Goal: Task Accomplishment & Management: Manage account settings

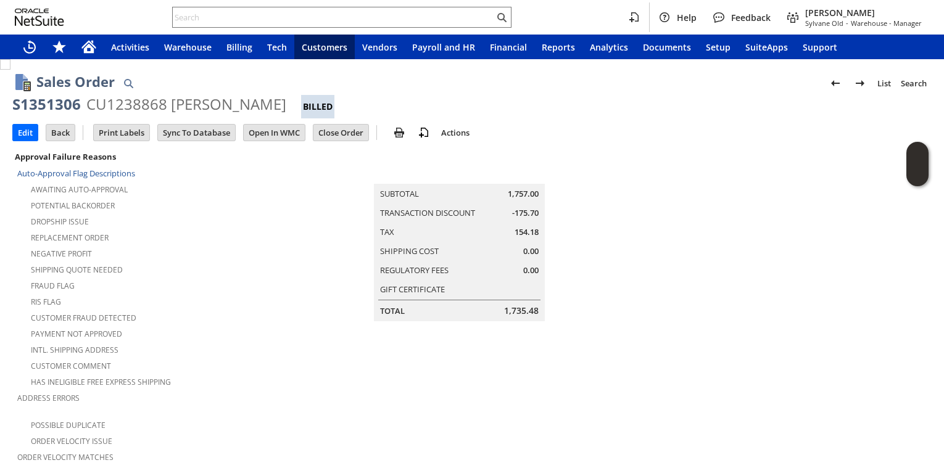
click at [331, 287] on td "Summary Subtotal 1,757.00 Transaction Discount -175.70 Tax 154.18 Shipping Cost…" at bounding box center [472, 235] width 307 height 173
click at [229, 344] on div "Intl. Shipping Address" at bounding box center [168, 348] width 302 height 15
click at [300, 281] on div "Fraud Flag" at bounding box center [168, 284] width 302 height 15
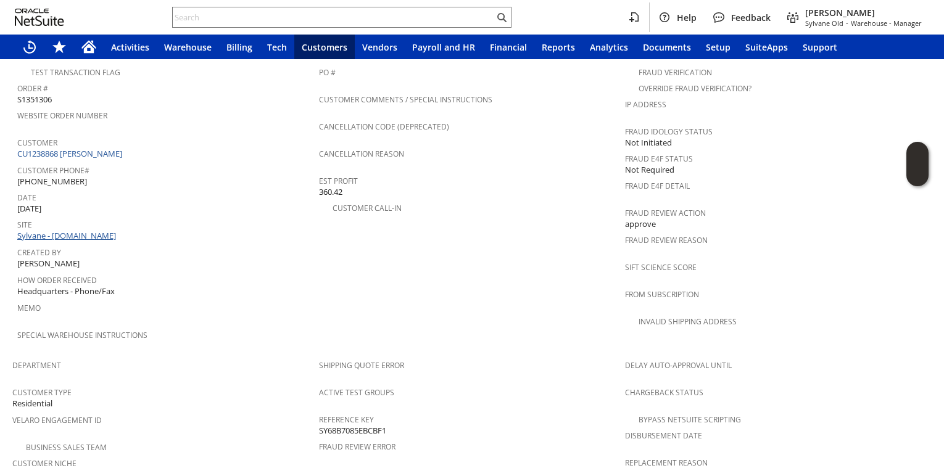
scroll to position [244, 0]
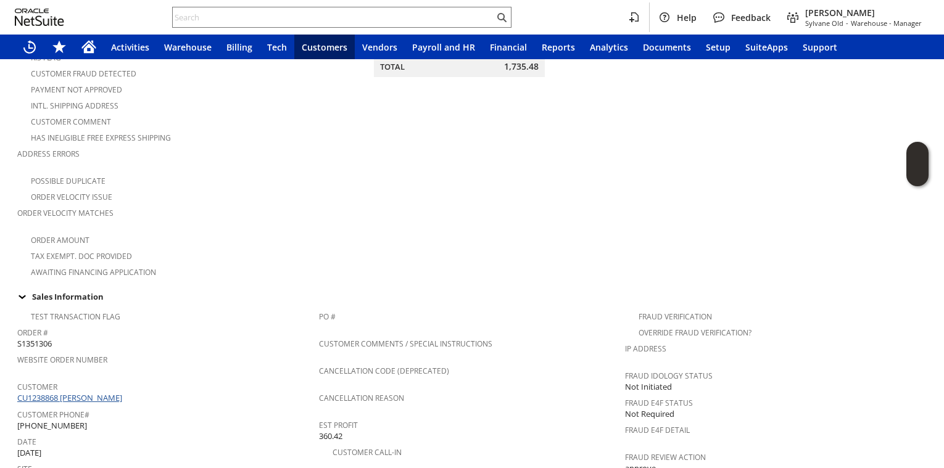
click at [65, 392] on link "CU1238868 Lee Mosbe" at bounding box center [71, 397] width 108 height 11
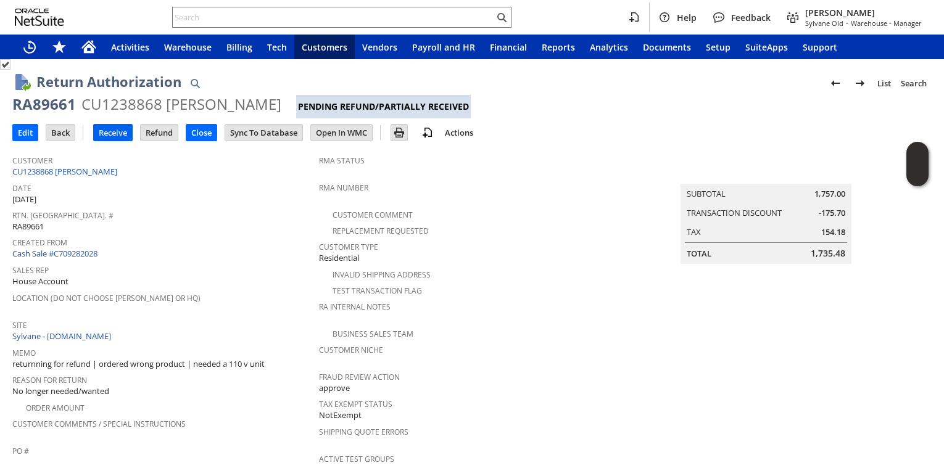
click at [101, 137] on input "Receive" at bounding box center [113, 133] width 38 height 16
click at [102, 134] on input "Receive" at bounding box center [113, 133] width 38 height 16
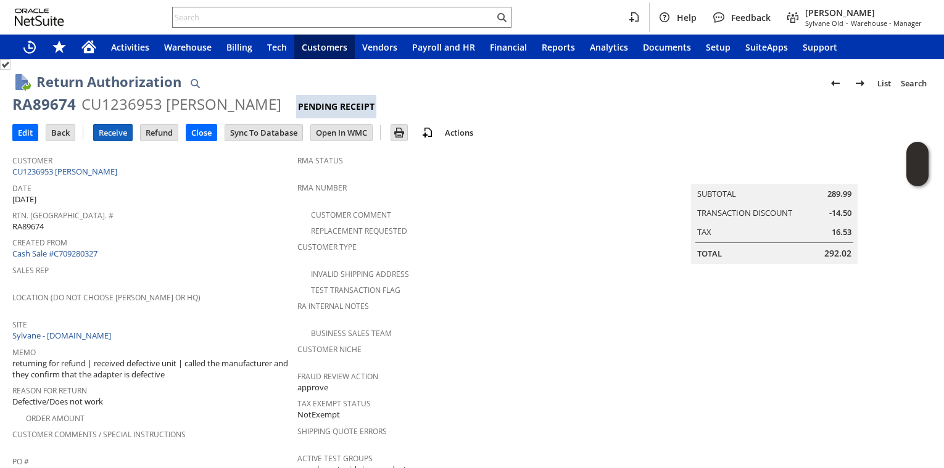
click at [115, 134] on input "Receive" at bounding box center [113, 133] width 38 height 16
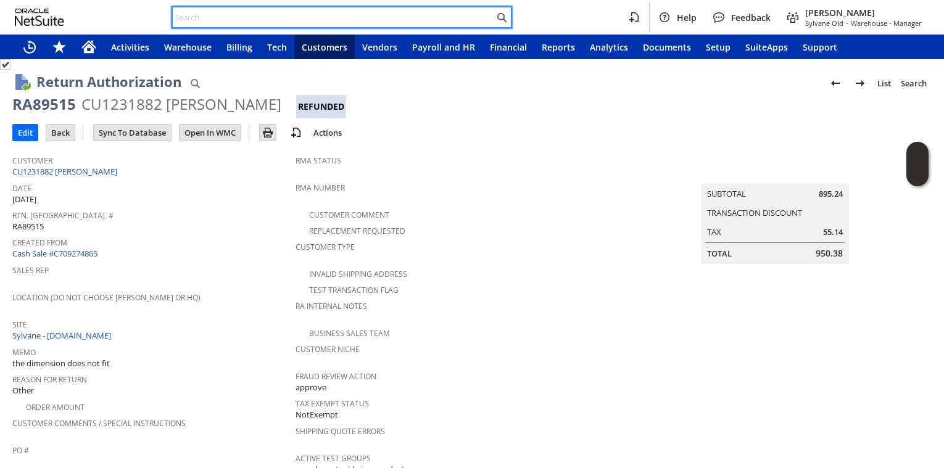
click at [210, 19] on input "text" at bounding box center [333, 17] width 321 height 15
click at [97, 170] on link "CU1231882 [PERSON_NAME]" at bounding box center [66, 171] width 108 height 11
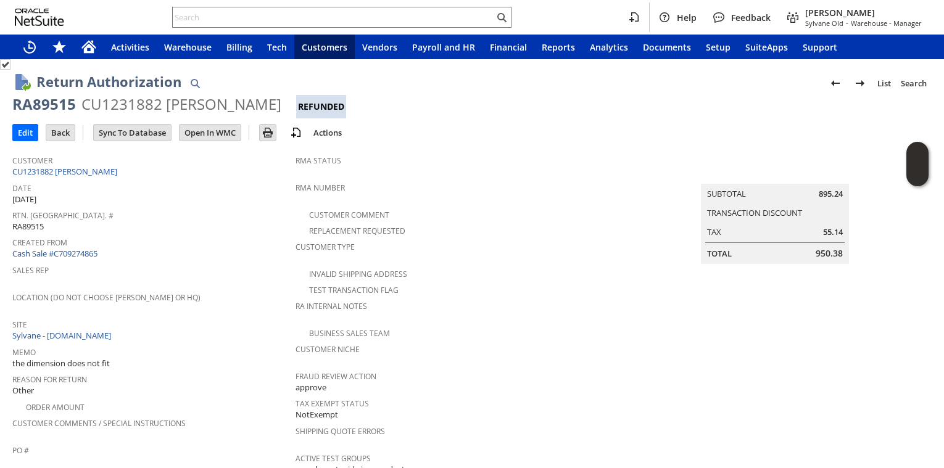
click at [150, 204] on td "Date 9/4/2025" at bounding box center [153, 192] width 283 height 27
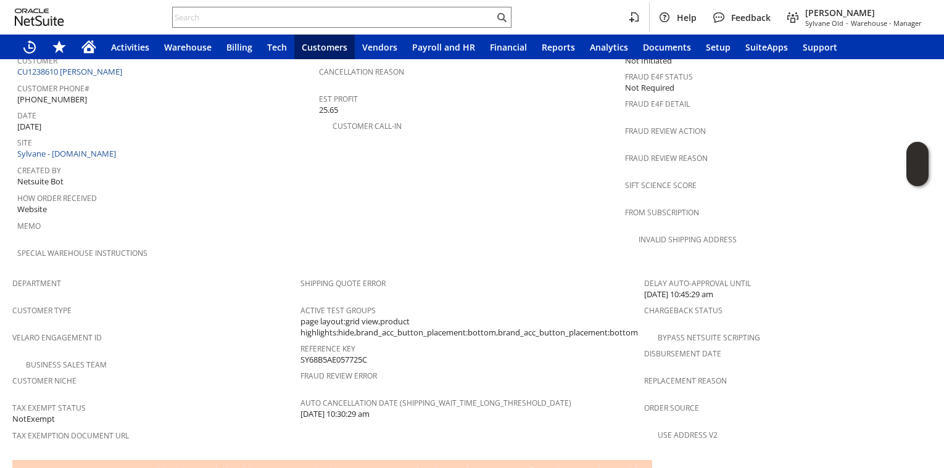
scroll to position [812, 0]
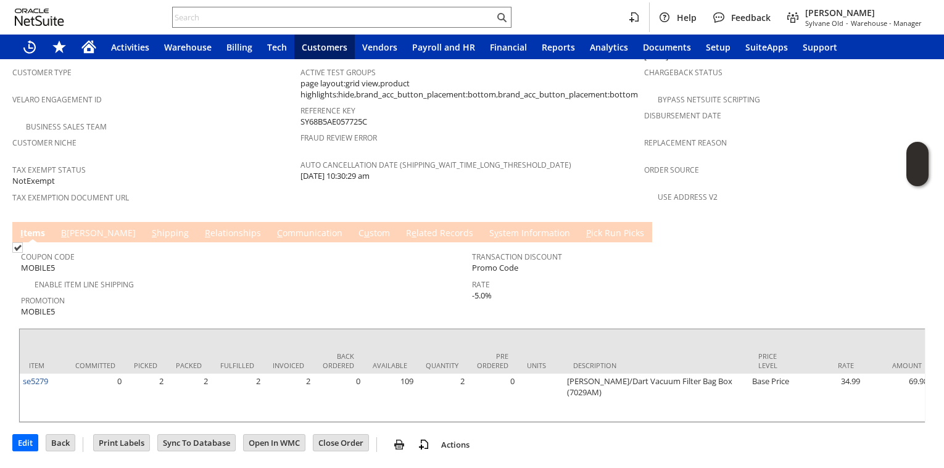
click at [149, 227] on link "S hipping" at bounding box center [170, 234] width 43 height 14
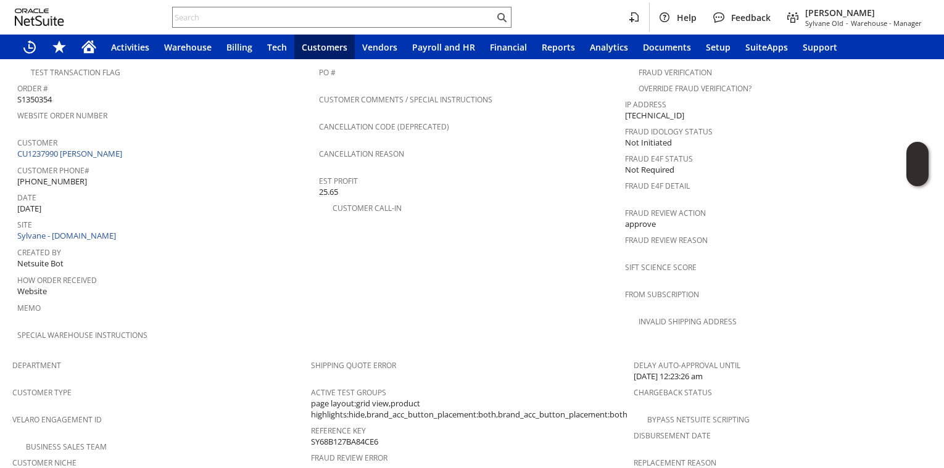
scroll to position [801, 0]
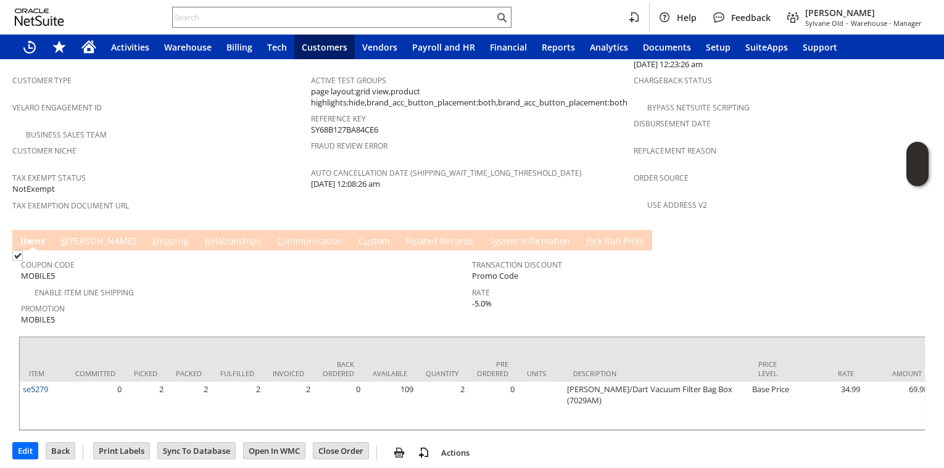
click at [149, 235] on link "S hipping" at bounding box center [170, 242] width 43 height 14
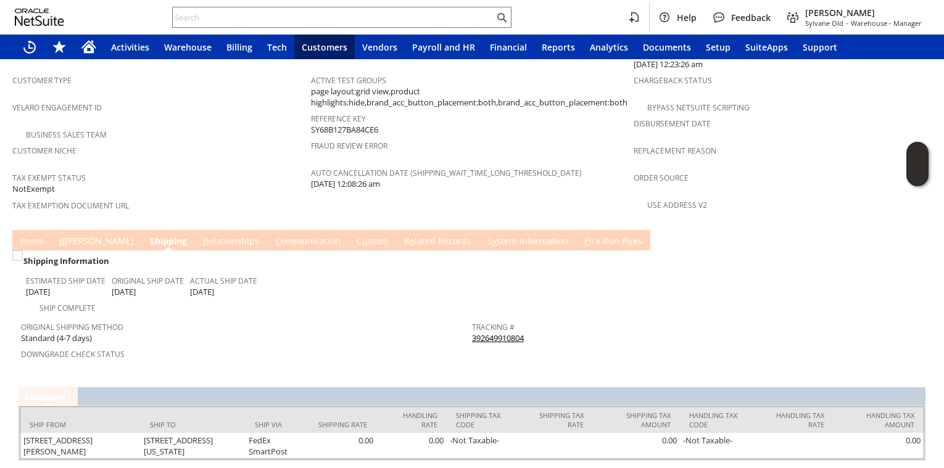
click at [254, 143] on td "Customer Niche" at bounding box center [161, 155] width 299 height 27
click at [233, 169] on div "Tax Exempt Status NotExempt" at bounding box center [158, 182] width 292 height 27
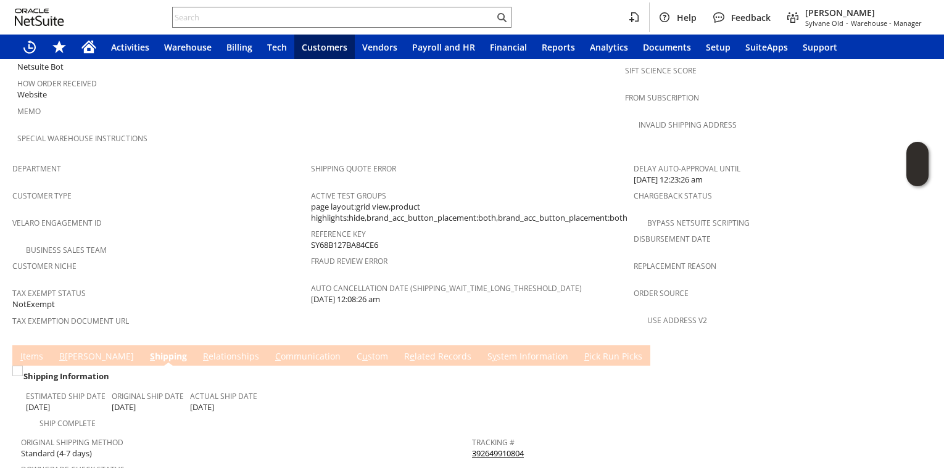
scroll to position [809, 0]
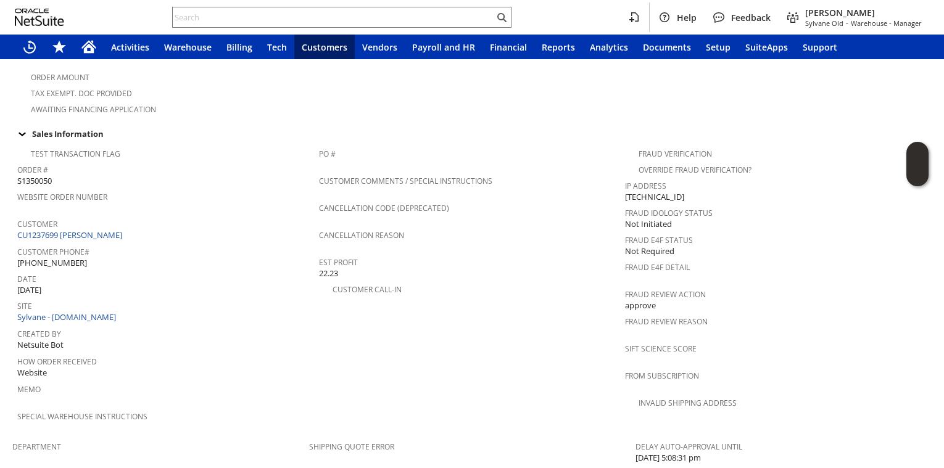
scroll to position [801, 0]
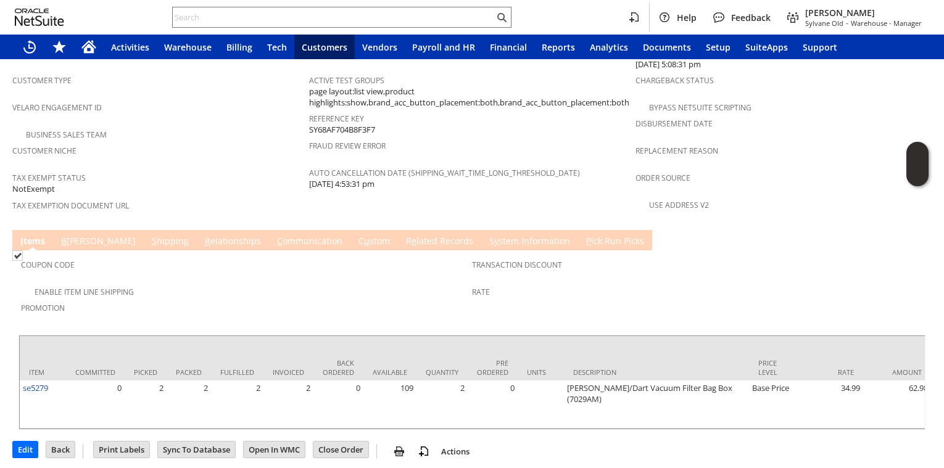
click at [149, 235] on link "S hipping" at bounding box center [170, 242] width 43 height 14
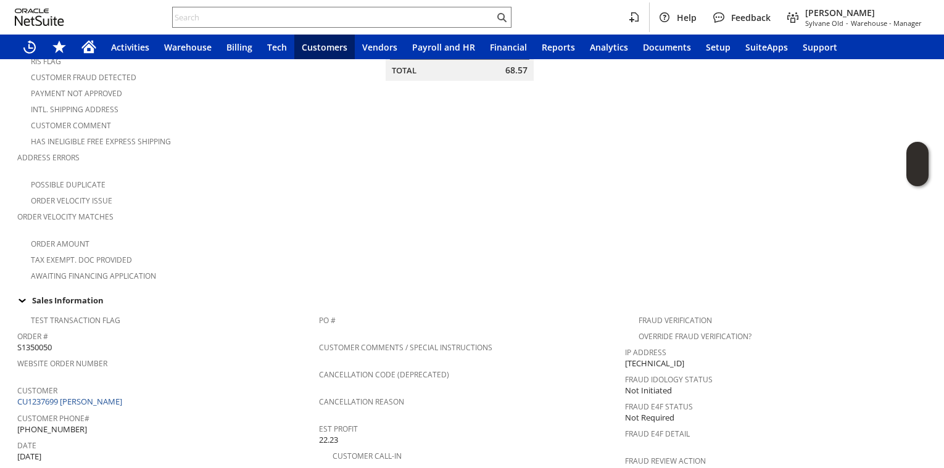
scroll to position [231, 0]
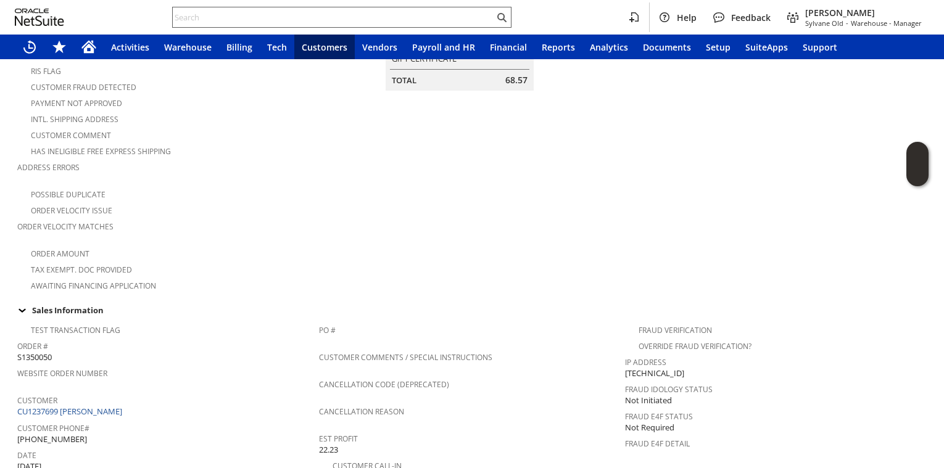
click at [224, 21] on input "text" at bounding box center [333, 17] width 321 height 15
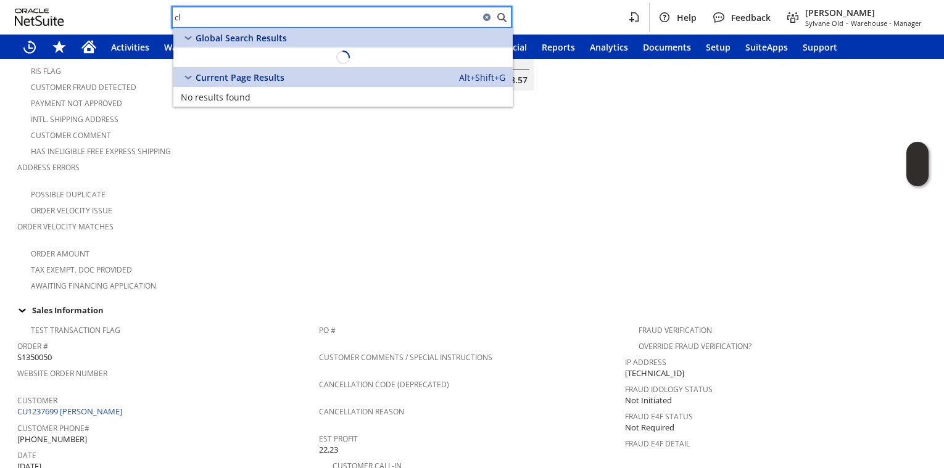
type input "c"
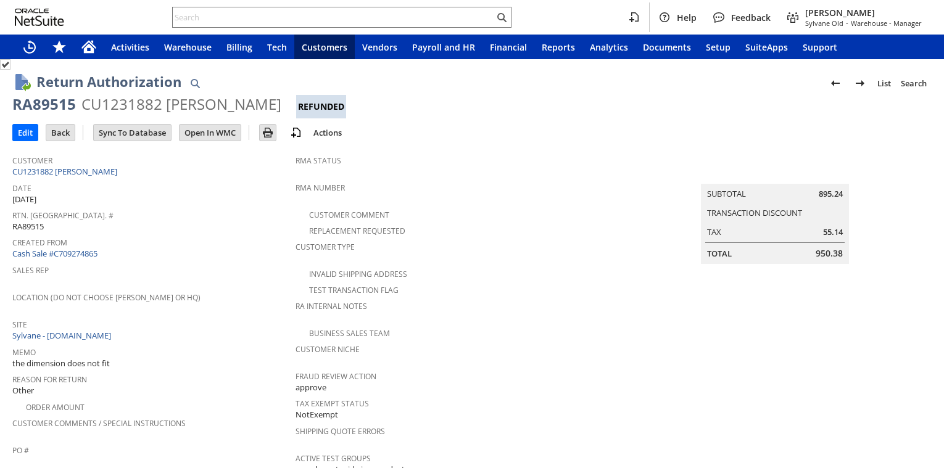
scroll to position [896, 0]
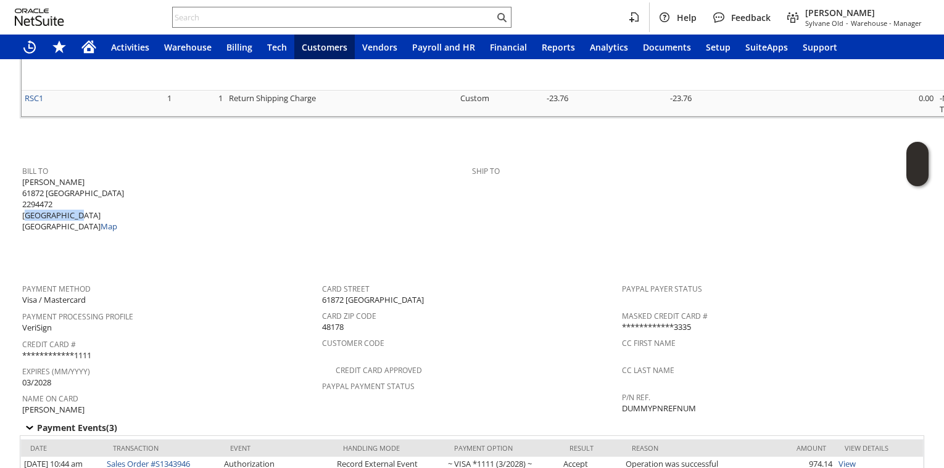
drag, startPoint x: 25, startPoint y: 199, endPoint x: 75, endPoint y: 194, distance: 49.7
click at [75, 194] on span "Thomas Ruge 61872 Saddle Creek 2294472 South Lyon MI 48178 United States Map" at bounding box center [73, 204] width 102 height 56
click at [93, 176] on span "Thomas Ruge 61872 Saddle Creek 2294472 South Lyon MI 48178 United States Map" at bounding box center [73, 204] width 102 height 56
drag, startPoint x: 79, startPoint y: 195, endPoint x: 20, endPoint y: 202, distance: 59.7
click at [20, 202] on td "Bill To Thomas Ruge 61872 Saddle Creek 2294472 South Lyon MI 48178 United State…" at bounding box center [472, 197] width 904 height 80
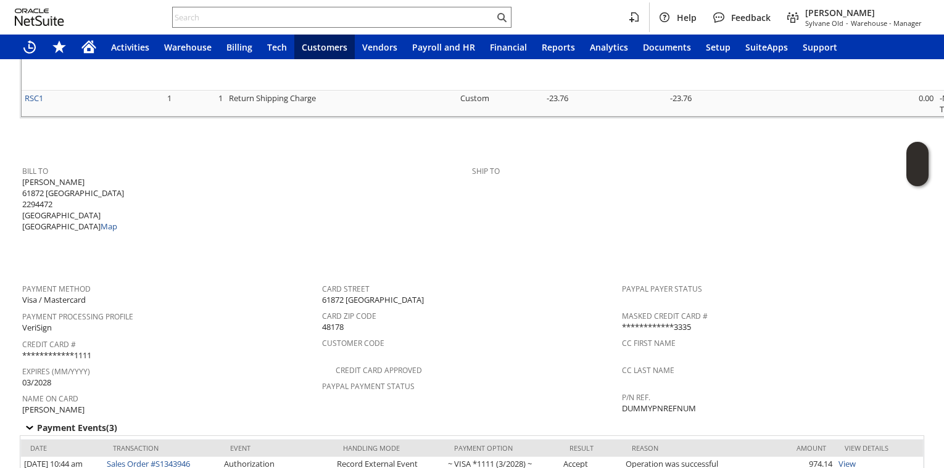
click at [326, 196] on div "Bill To Thomas Ruge 61872 Saddle Creek 2294472 South Lyon MI 48178 United State…" at bounding box center [243, 197] width 443 height 70
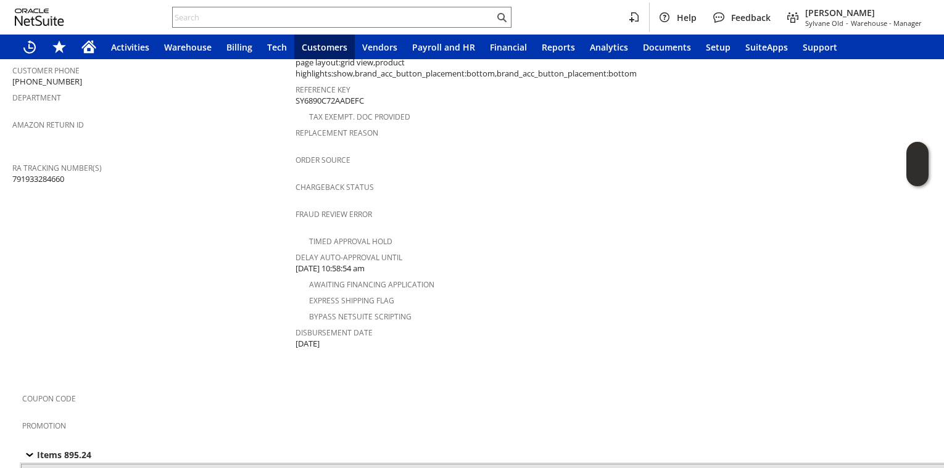
scroll to position [0, 0]
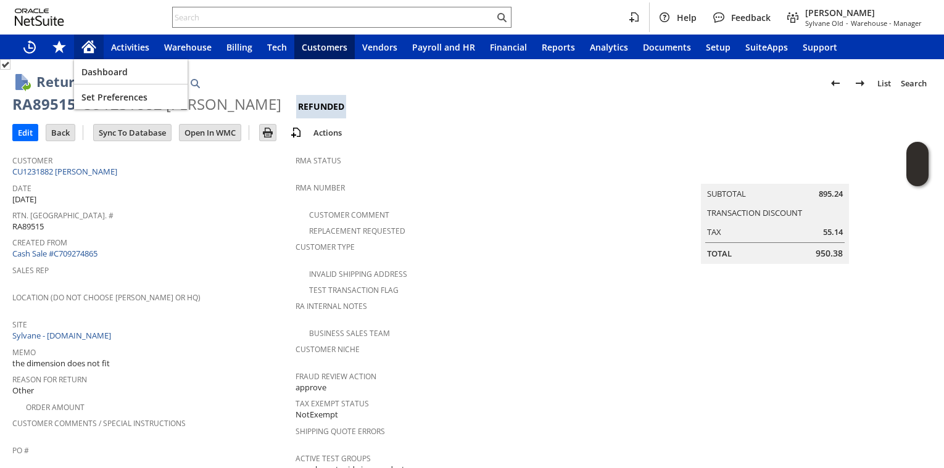
click at [94, 50] on icon "Home" at bounding box center [89, 48] width 10 height 9
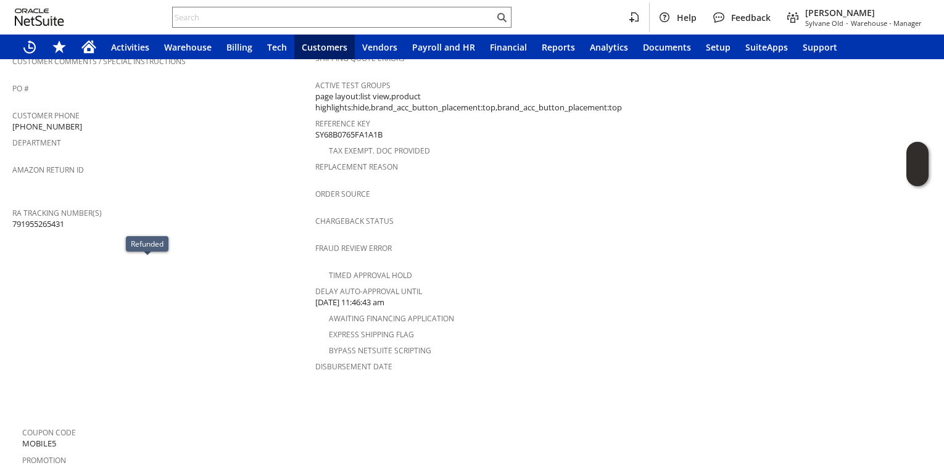
scroll to position [81, 0]
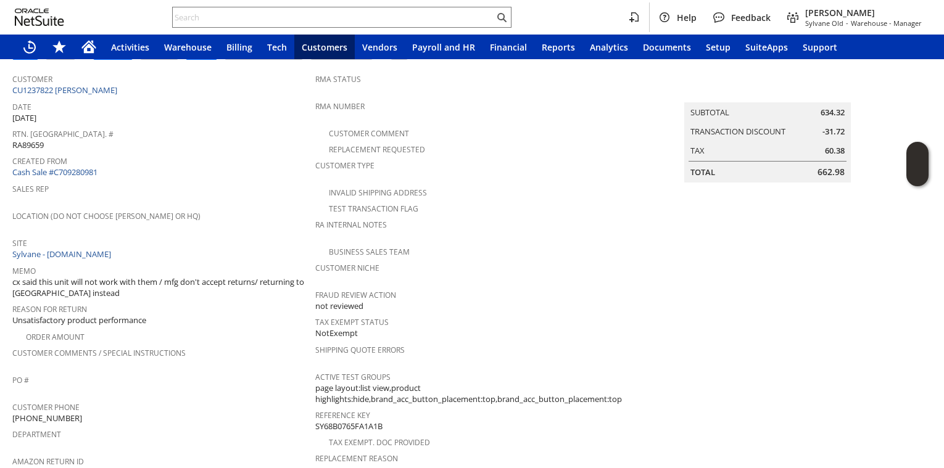
click at [216, 236] on span "Site" at bounding box center [160, 241] width 297 height 14
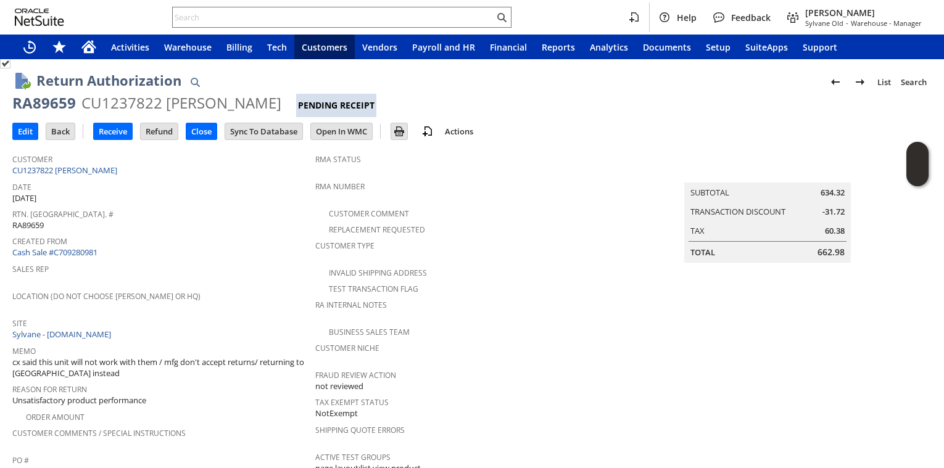
scroll to position [0, 0]
click at [208, 231] on td "Rtn. [GEOGRAPHIC_DATA]. # RA89659" at bounding box center [163, 220] width 303 height 27
click at [209, 256] on div "Created From Cash Sale #C709280981" at bounding box center [160, 247] width 297 height 27
click at [199, 241] on span "Created From" at bounding box center [160, 241] width 297 height 14
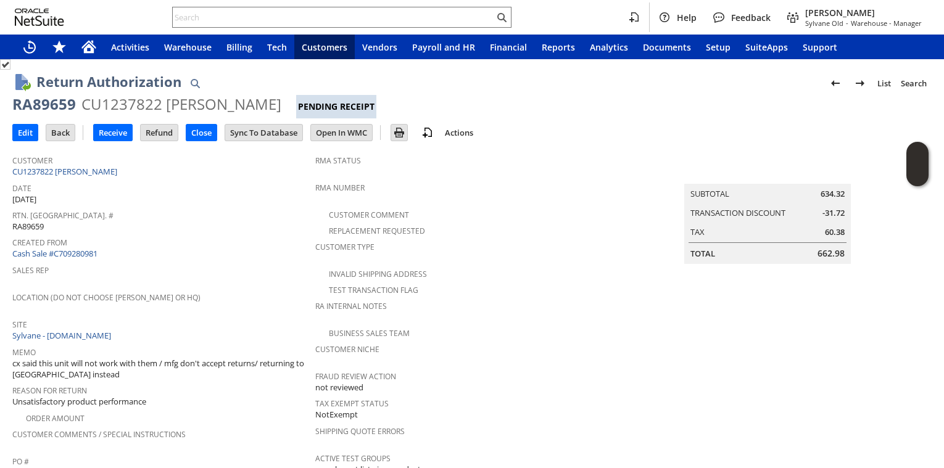
click at [146, 207] on span "Rtn. [GEOGRAPHIC_DATA]. #" at bounding box center [160, 214] width 297 height 14
click at [150, 219] on div "Rtn. [GEOGRAPHIC_DATA]. # RA89659" at bounding box center [160, 220] width 297 height 26
click at [152, 221] on div "Rtn. [GEOGRAPHIC_DATA]. # RA89659" at bounding box center [160, 220] width 297 height 26
click at [152, 222] on div "Rtn. [GEOGRAPHIC_DATA]. # RA89659" at bounding box center [160, 220] width 297 height 26
click at [115, 135] on input "Receive" at bounding box center [113, 133] width 38 height 16
